Goal: Transaction & Acquisition: Obtain resource

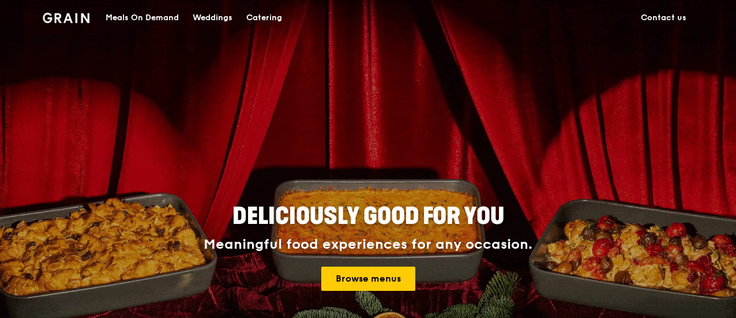
click at [261, 15] on div "Catering" at bounding box center [264, 18] width 36 height 35
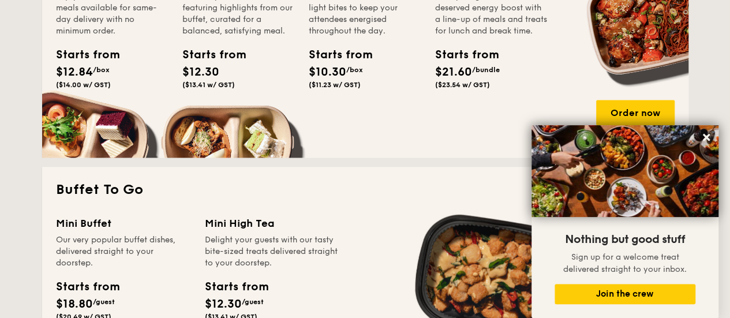
scroll to position [808, 0]
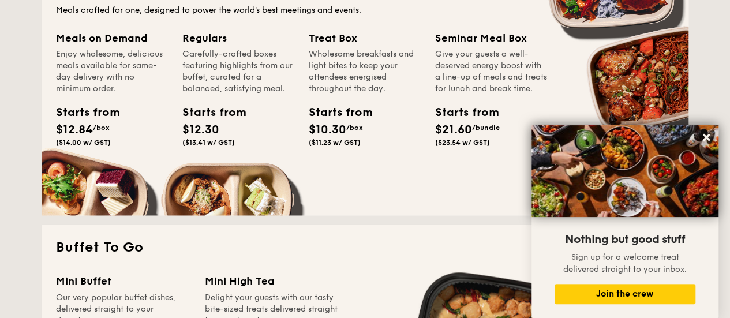
click at [332, 41] on div "Treat Box" at bounding box center [365, 38] width 113 height 16
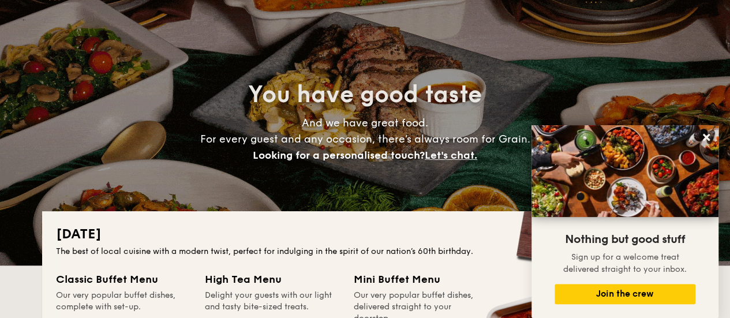
scroll to position [0, 0]
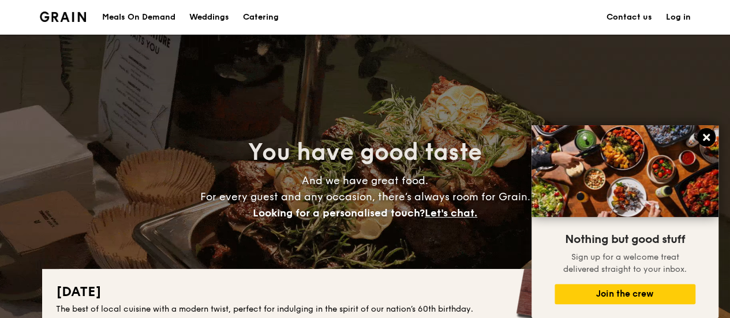
click at [706, 136] on icon at bounding box center [706, 137] width 10 height 10
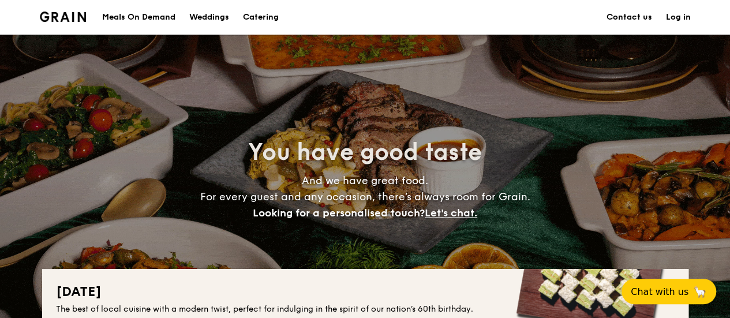
click at [254, 13] on h1 "Catering" at bounding box center [261, 17] width 36 height 35
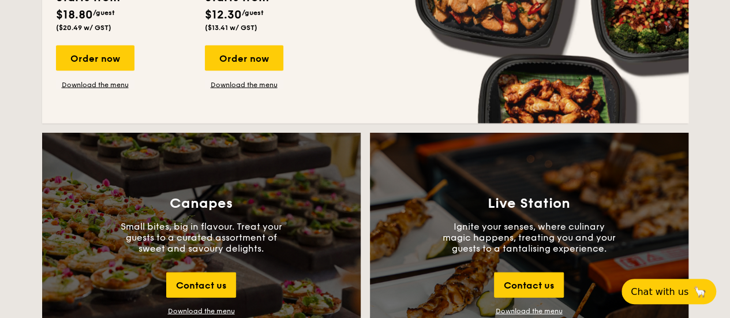
scroll to position [1212, 0]
